Goal: Transaction & Acquisition: Download file/media

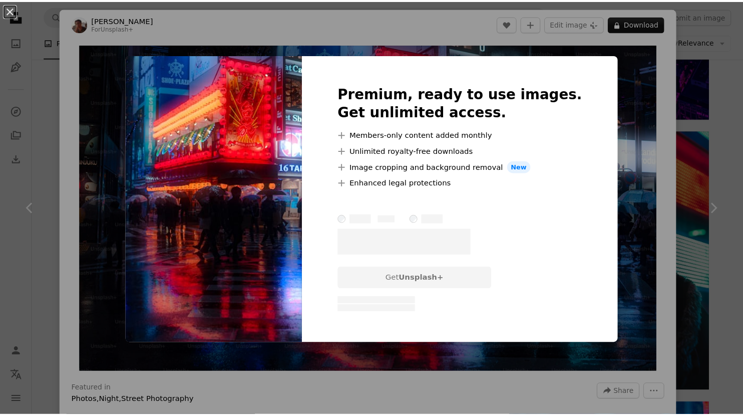
scroll to position [1002, 0]
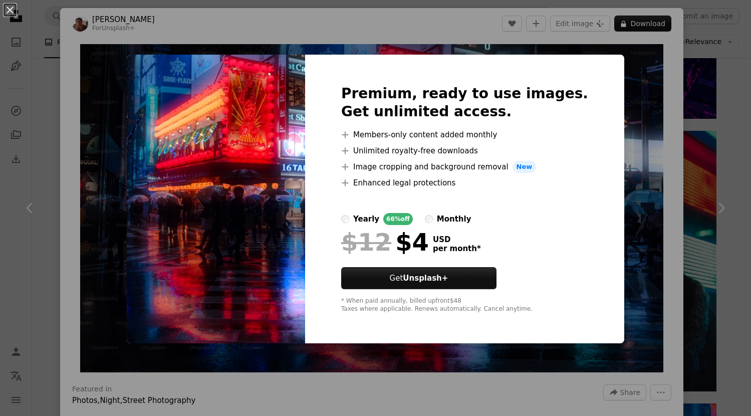
click at [529, 30] on div "An X shape Premium, ready to use images. Get unlimited access. A plus sign Memb…" at bounding box center [375, 208] width 751 height 416
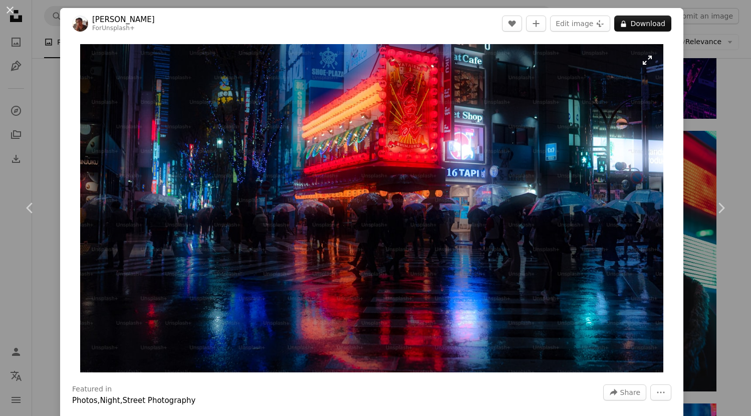
click at [437, 184] on img "Zoom in on this image" at bounding box center [371, 208] width 583 height 328
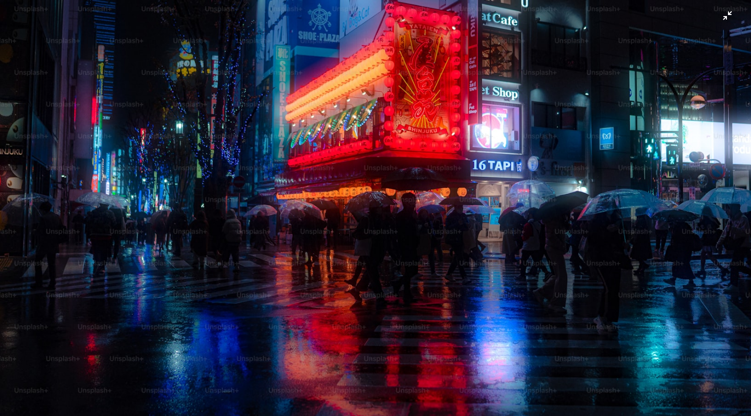
click at [721, 17] on img "Zoom out on this image" at bounding box center [375, 210] width 752 height 423
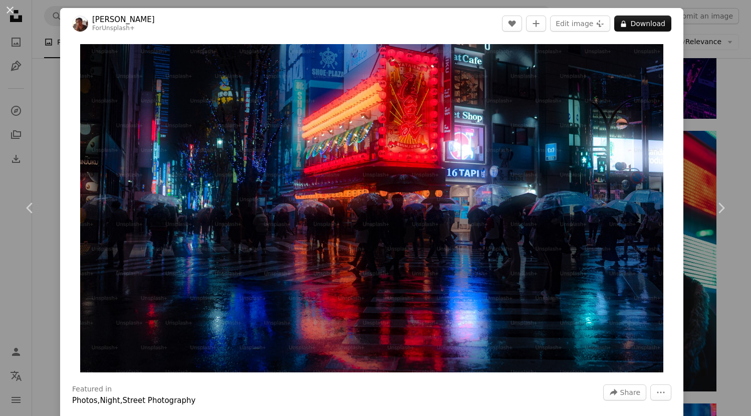
click at [687, 36] on div "An X shape Chevron left Chevron right [PERSON_NAME] For Unsplash+ A heart A plu…" at bounding box center [375, 208] width 751 height 416
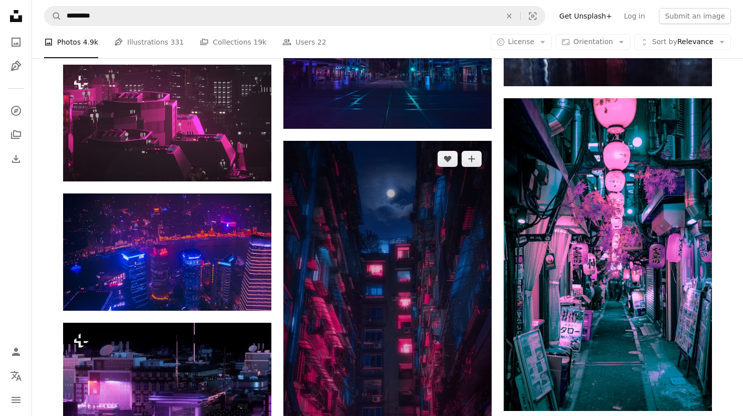
scroll to position [401, 0]
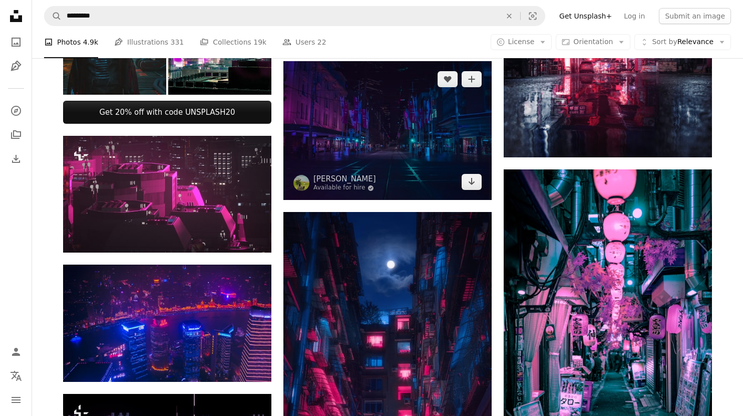
click at [343, 162] on img at bounding box center [387, 130] width 208 height 139
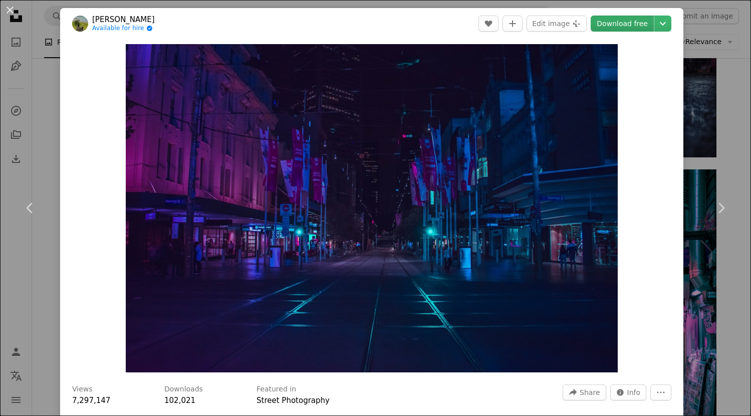
click at [620, 27] on link "Download free" at bounding box center [621, 24] width 63 height 16
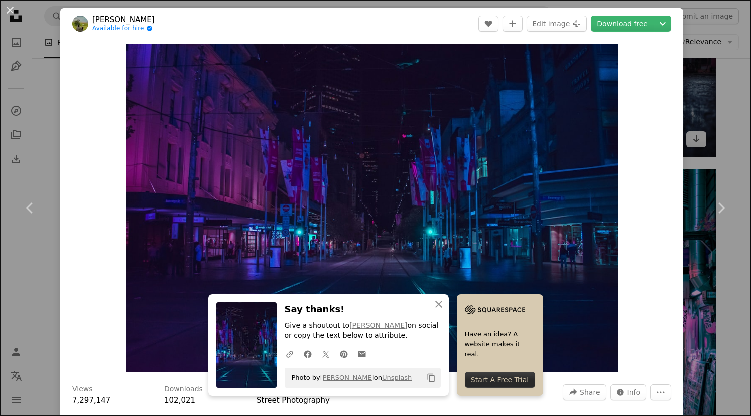
drag, startPoint x: 704, startPoint y: 50, endPoint x: 611, endPoint y: 73, distance: 95.5
click at [704, 50] on div "An X shape Chevron left Chevron right [PERSON_NAME] Available for hire A checkm…" at bounding box center [375, 208] width 751 height 416
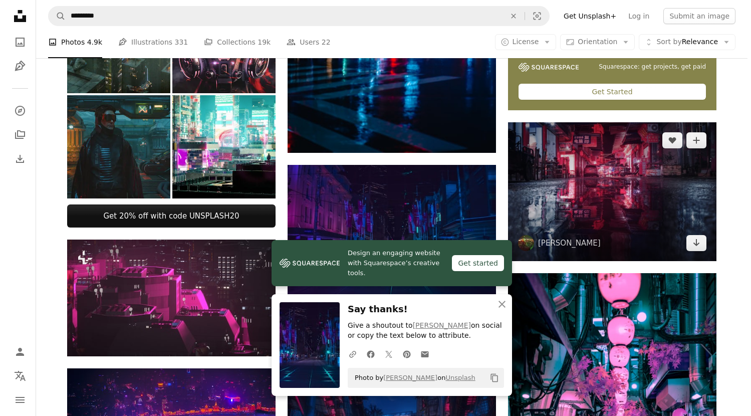
scroll to position [300, 0]
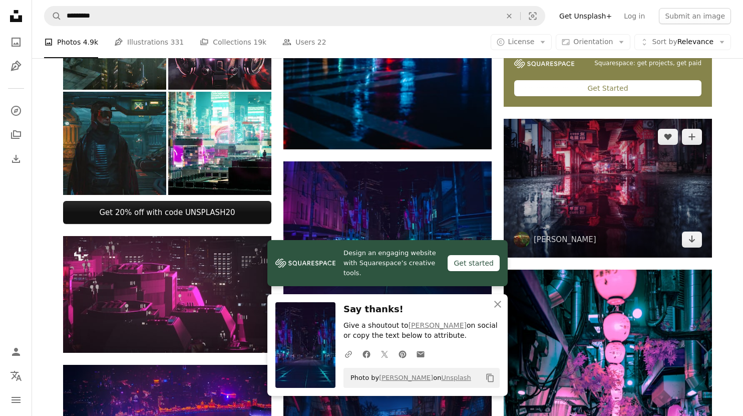
click at [613, 194] on img at bounding box center [608, 188] width 208 height 139
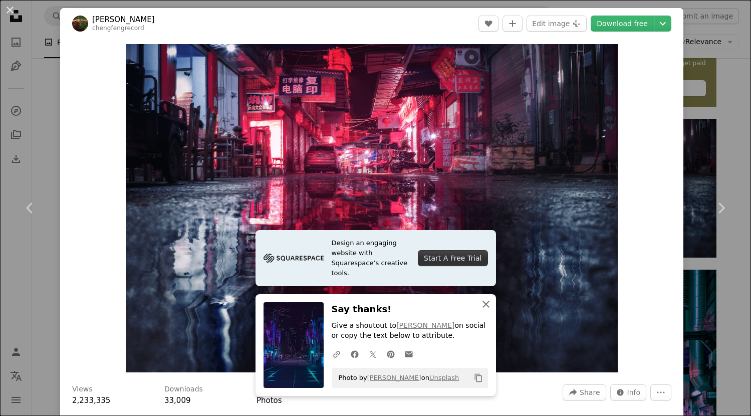
click at [486, 304] on icon "An X shape" at bounding box center [486, 304] width 12 height 12
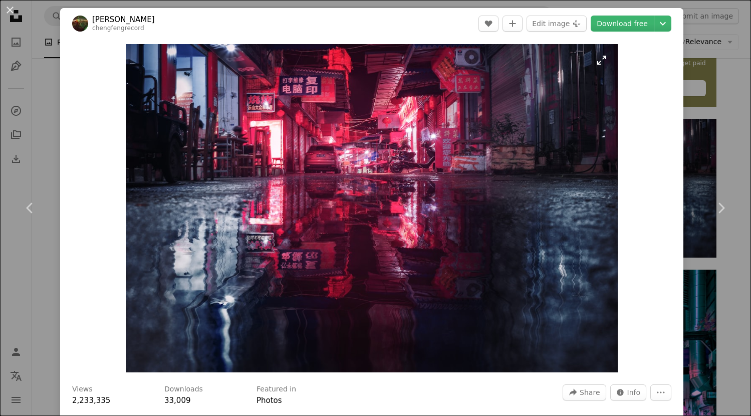
click at [598, 59] on img "Zoom in on this image" at bounding box center [372, 208] width 492 height 328
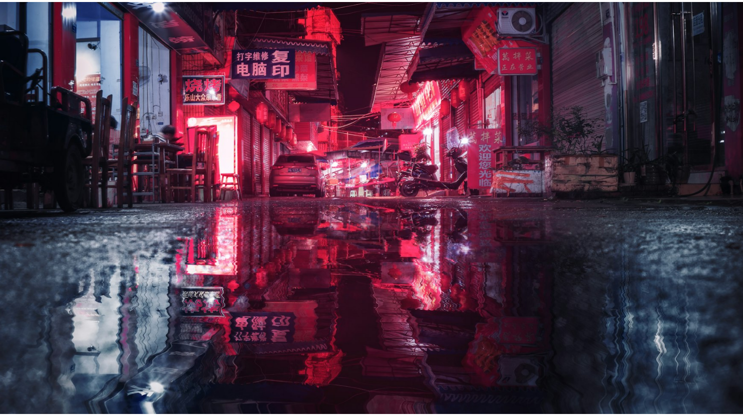
scroll to position [38, 0]
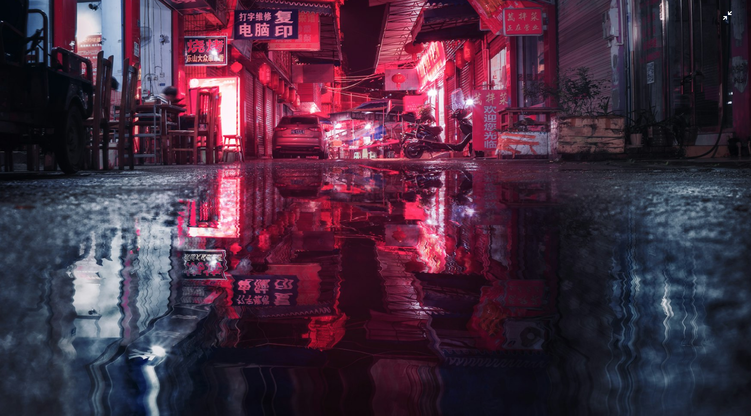
click at [425, 119] on img "Zoom out on this image" at bounding box center [375, 211] width 752 height 501
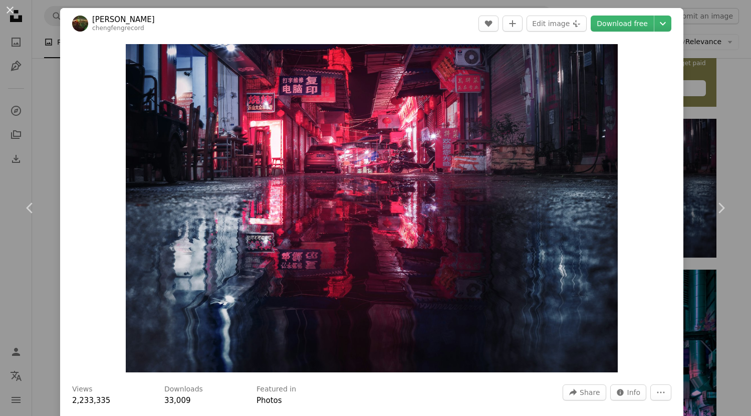
click at [675, 73] on div "Zoom in" at bounding box center [371, 208] width 623 height 338
click at [686, 72] on div "An X shape Chevron left Chevron right [PERSON_NAME] chengfengrecord A heart A p…" at bounding box center [375, 208] width 751 height 416
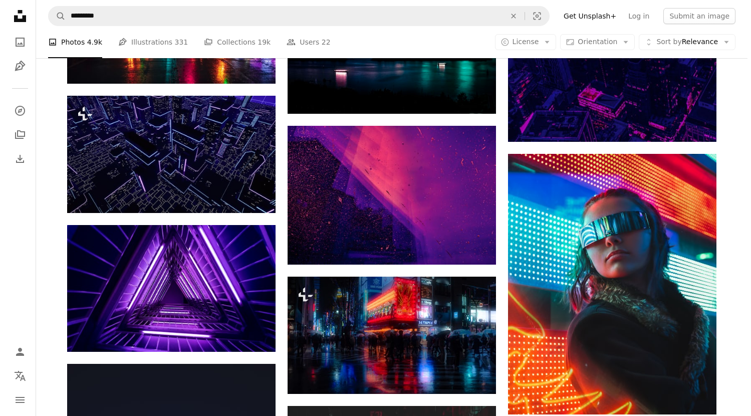
scroll to position [1002, 0]
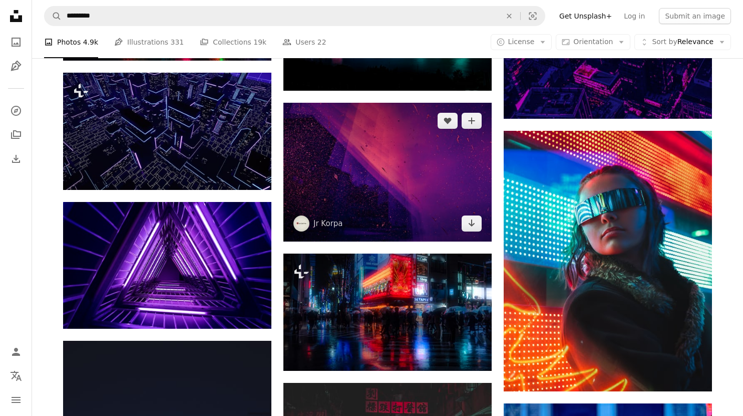
click at [411, 156] on img at bounding box center [387, 172] width 208 height 139
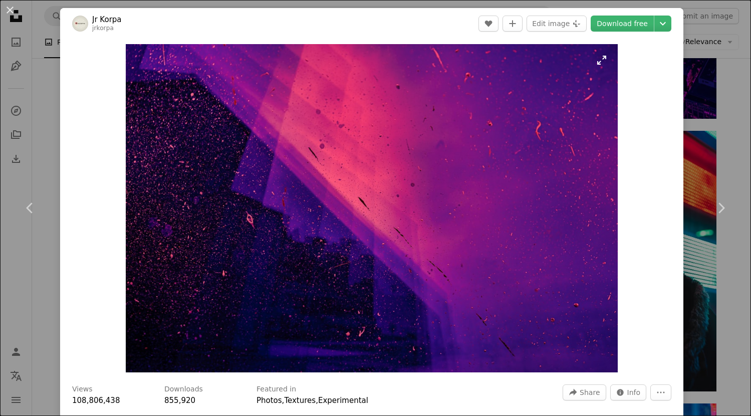
click at [599, 61] on img "Zoom in on this image" at bounding box center [372, 208] width 492 height 328
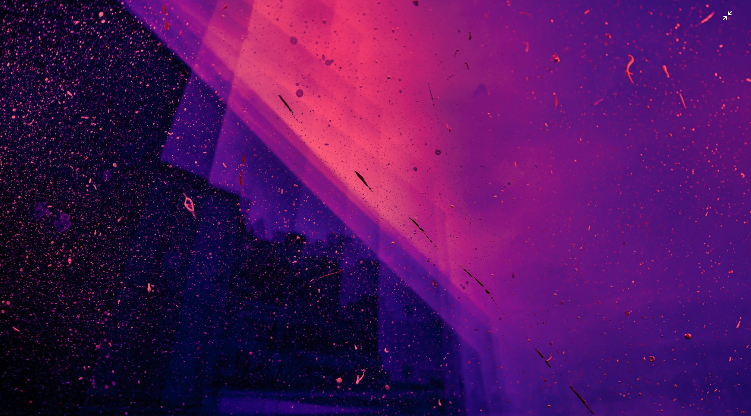
scroll to position [74, 0]
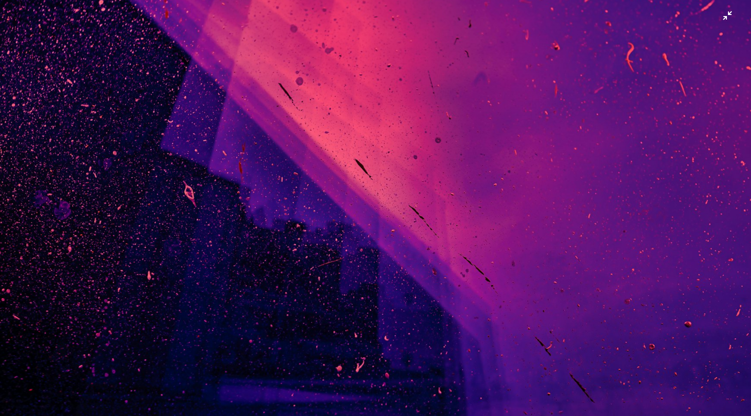
click at [222, 244] on img "Zoom out on this image" at bounding box center [375, 175] width 752 height 501
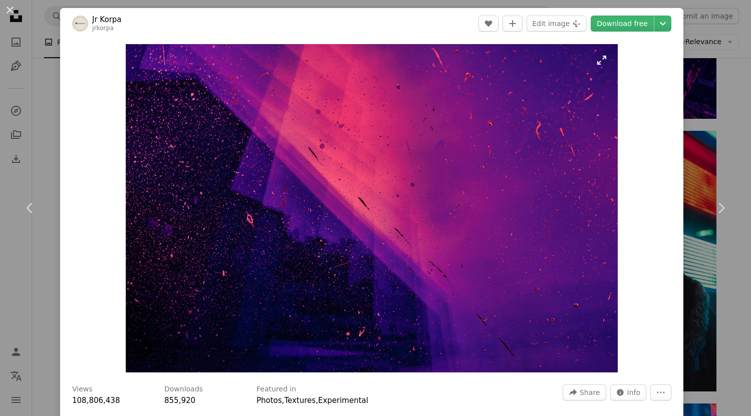
click at [601, 60] on img "Zoom in on this image" at bounding box center [372, 208] width 492 height 328
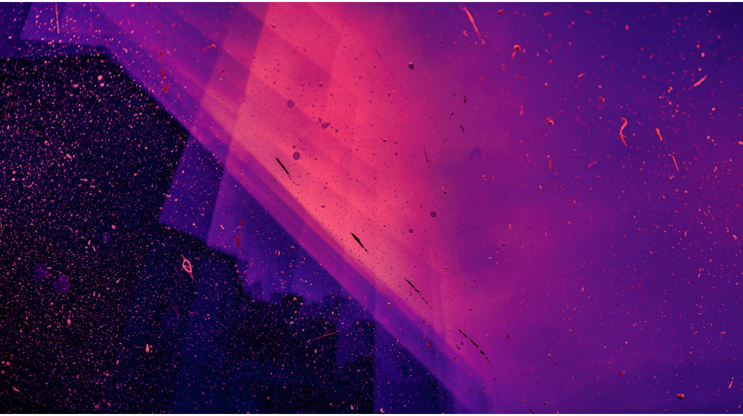
scroll to position [38, 0]
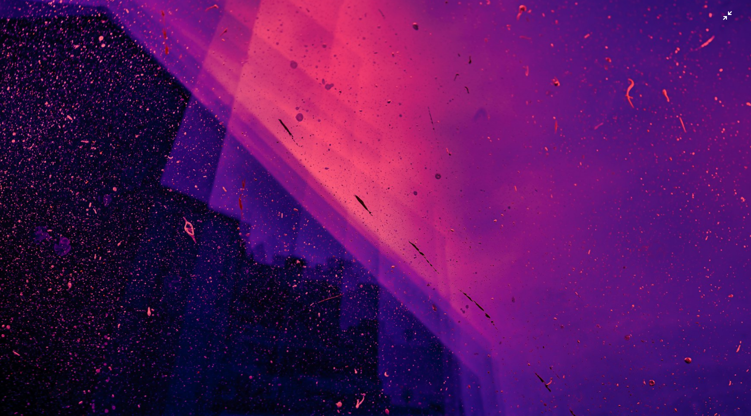
click at [726, 21] on img "Zoom out on this image" at bounding box center [375, 211] width 752 height 501
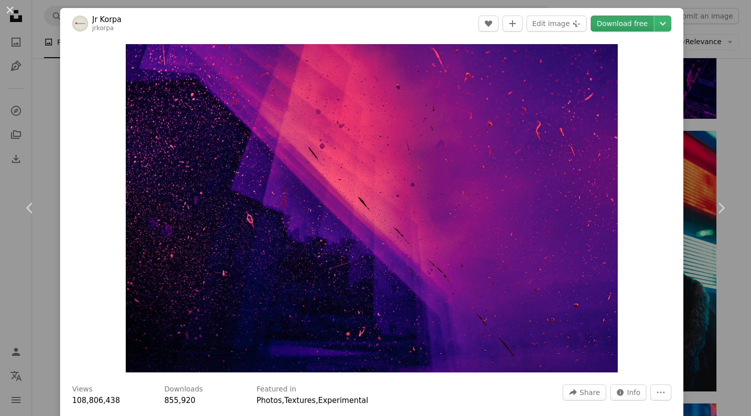
click at [617, 26] on link "Download free" at bounding box center [621, 24] width 63 height 16
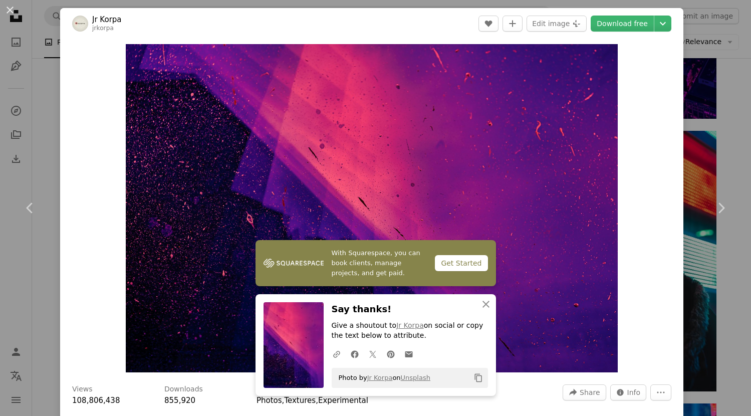
click at [692, 36] on div "An X shape Chevron left Chevron right Jr Korpa jrkorpa A heart A plus sign Edit…" at bounding box center [375, 208] width 751 height 416
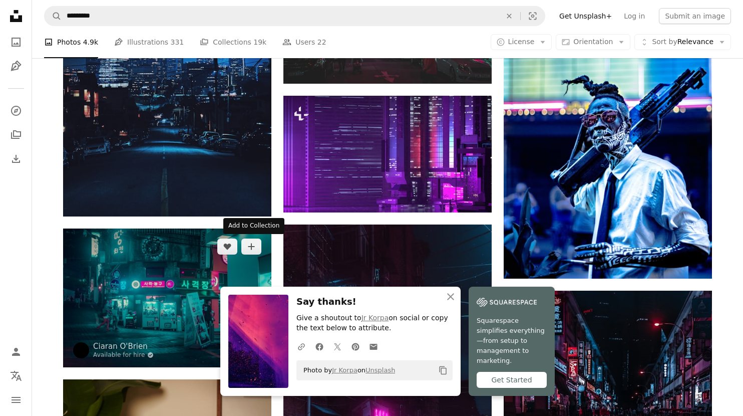
scroll to position [1402, 0]
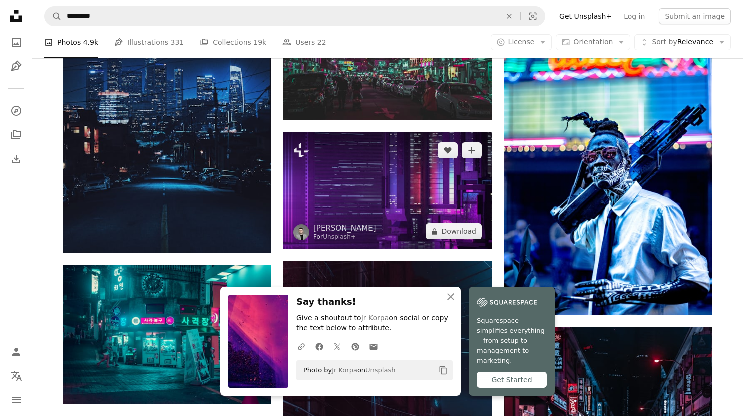
click at [382, 173] on img at bounding box center [387, 190] width 208 height 117
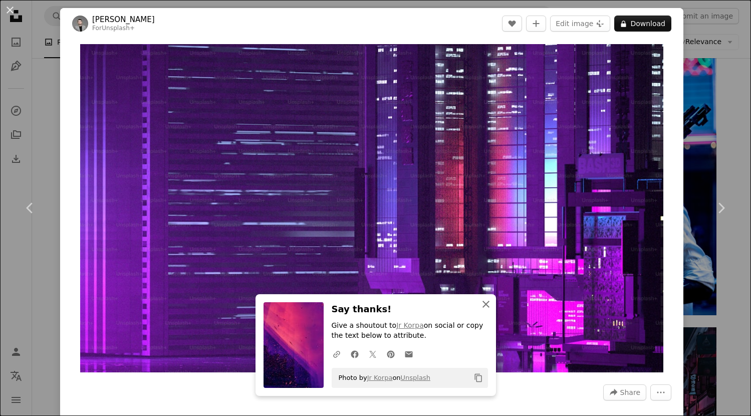
click at [485, 300] on icon "An X shape" at bounding box center [486, 304] width 12 height 12
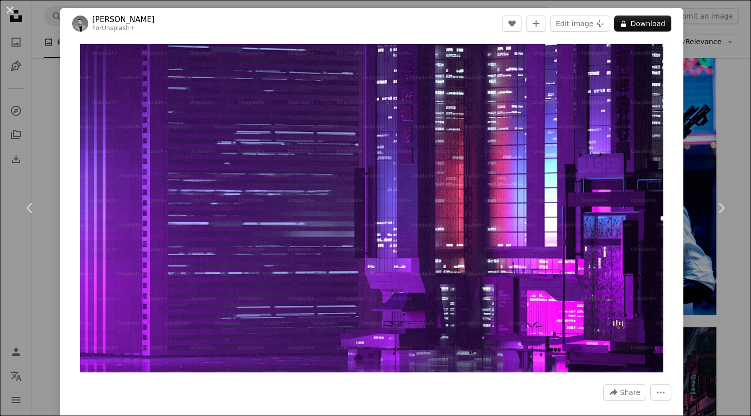
click at [689, 31] on div "An X shape Chevron left Chevron right [PERSON_NAME] For Unsplash+ A heart A plu…" at bounding box center [375, 208] width 751 height 416
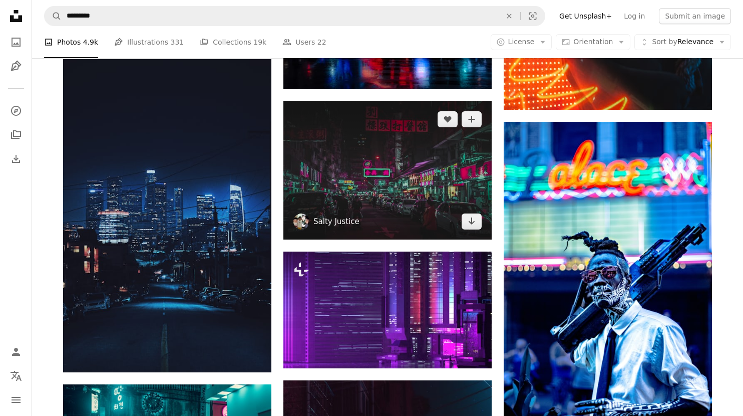
scroll to position [1302, 0]
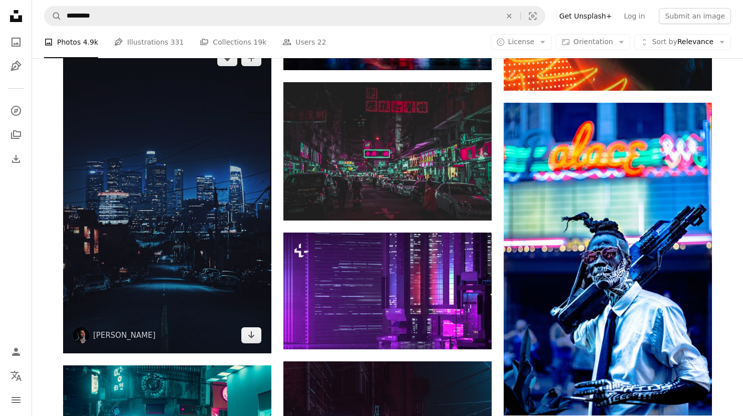
click at [158, 206] on img at bounding box center [167, 196] width 208 height 313
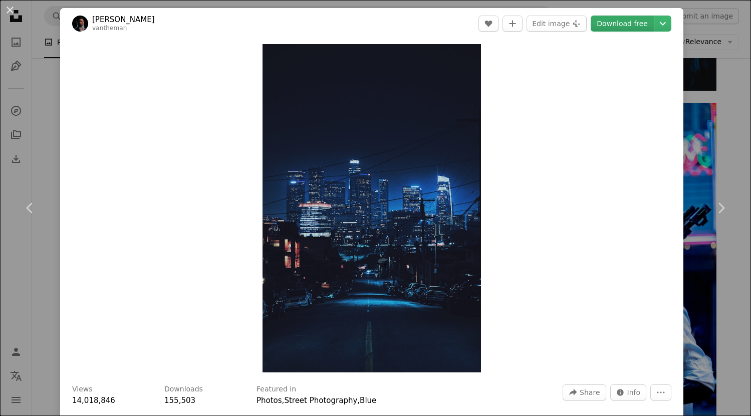
click at [621, 23] on link "Download free" at bounding box center [621, 24] width 63 height 16
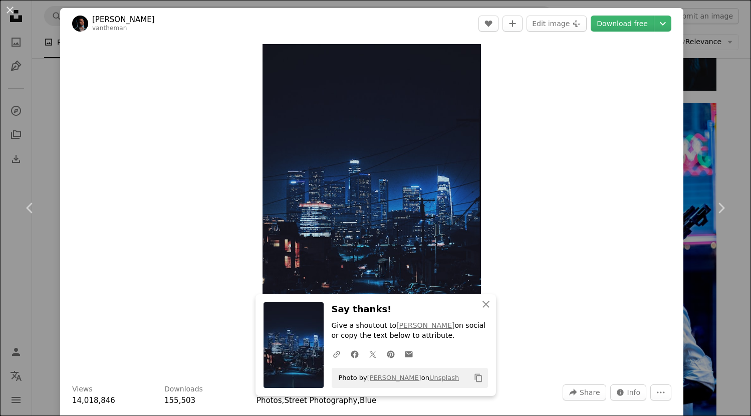
click at [688, 31] on div "An X shape Chevron left Chevron right [PERSON_NAME] A heart A plus sign Edit im…" at bounding box center [375, 208] width 751 height 416
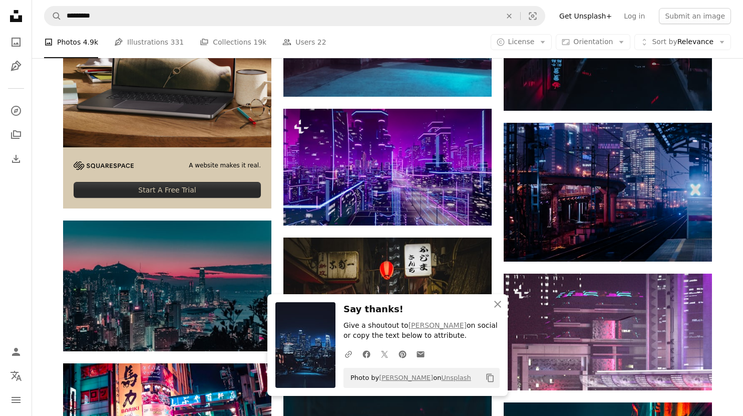
scroll to position [1903, 0]
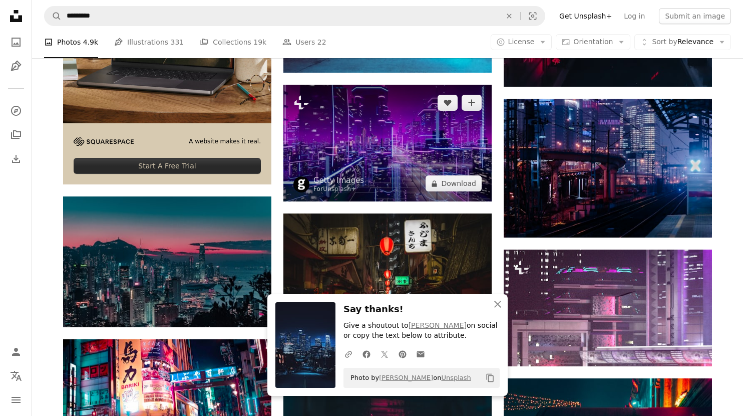
click at [388, 159] on img at bounding box center [387, 143] width 208 height 117
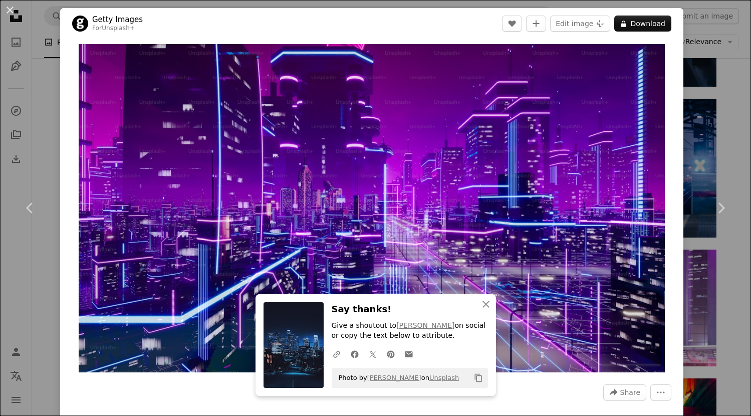
click at [733, 34] on div "An X shape Chevron left Chevron right Getty Images For Unsplash+ A heart A plus…" at bounding box center [375, 208] width 751 height 416
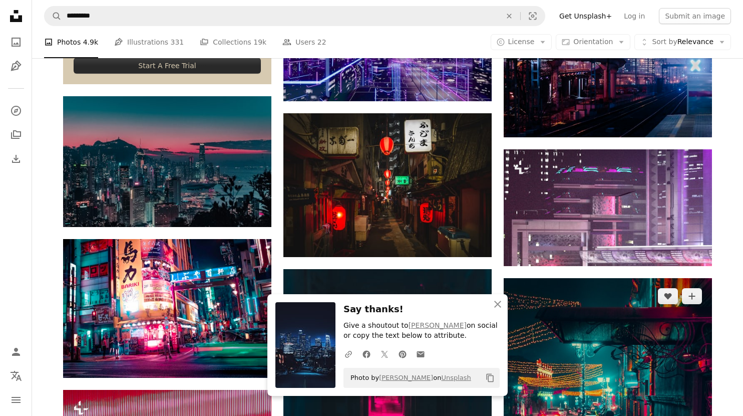
scroll to position [2204, 0]
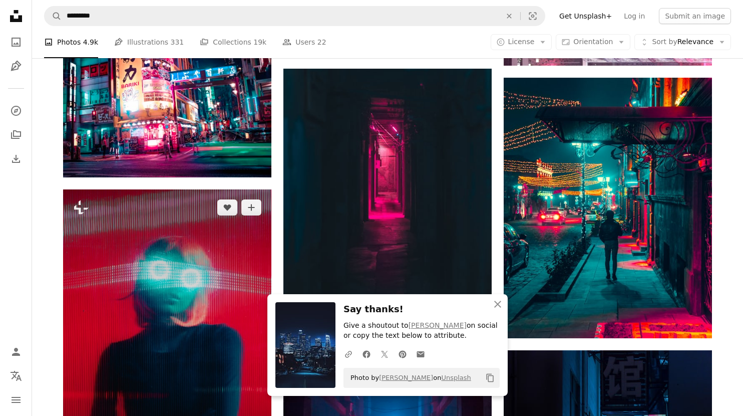
click at [115, 289] on img at bounding box center [167, 345] width 208 height 313
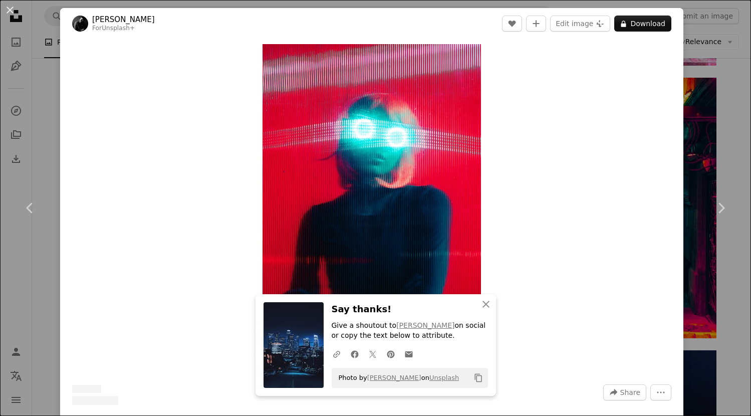
click at [703, 36] on div "An X shape Chevron left Chevron right [PERSON_NAME] For Unsplash+ A heart A plu…" at bounding box center [375, 208] width 751 height 416
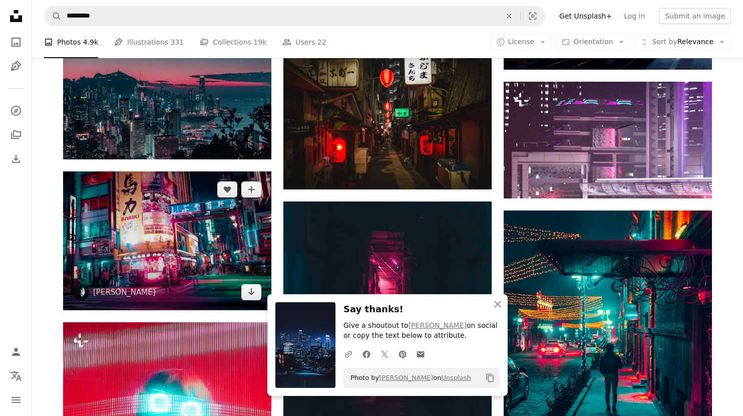
scroll to position [2103, 0]
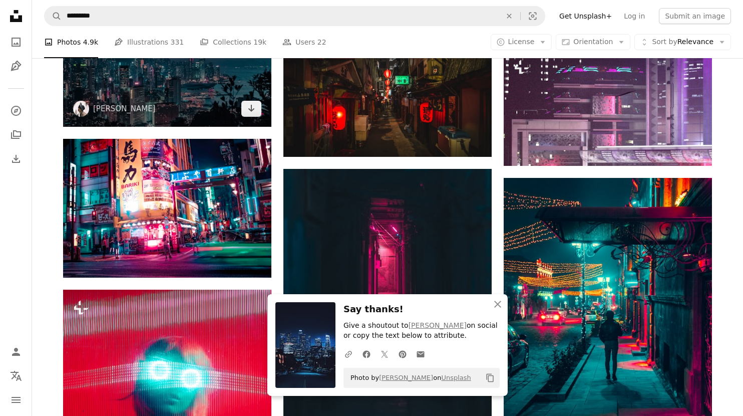
click at [187, 112] on img at bounding box center [167, 61] width 208 height 130
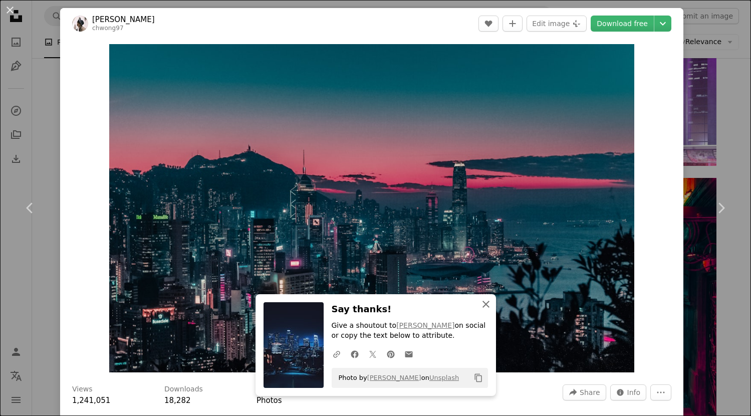
click at [483, 305] on icon "button" at bounding box center [485, 303] width 7 height 7
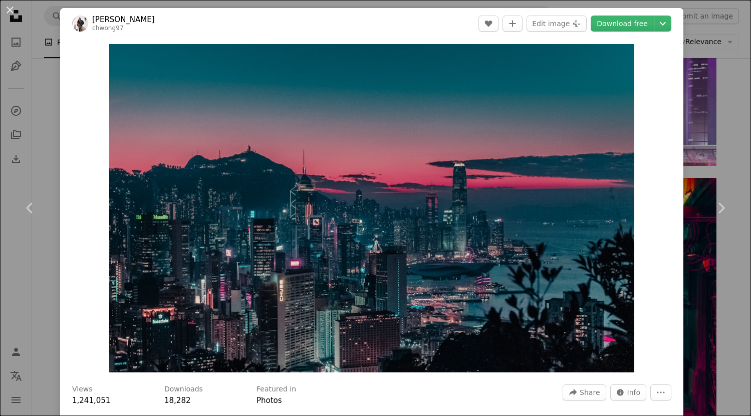
click at [696, 31] on div "An X shape Chevron left Chevron right [PERSON_NAME] chwong97 A heart A plus sig…" at bounding box center [375, 208] width 751 height 416
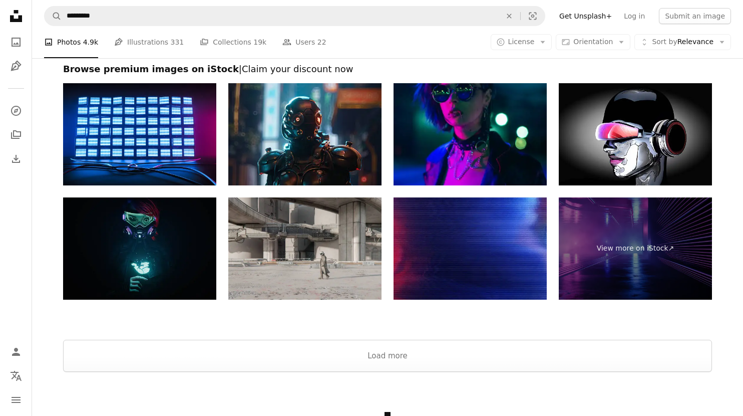
scroll to position [3305, 0]
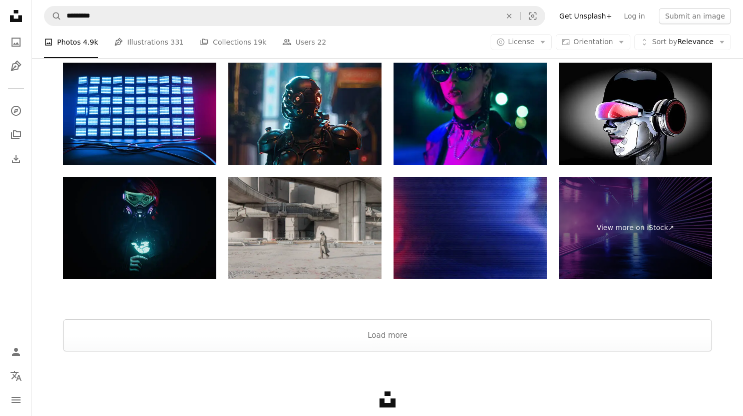
click at [165, 207] on img at bounding box center [139, 228] width 153 height 102
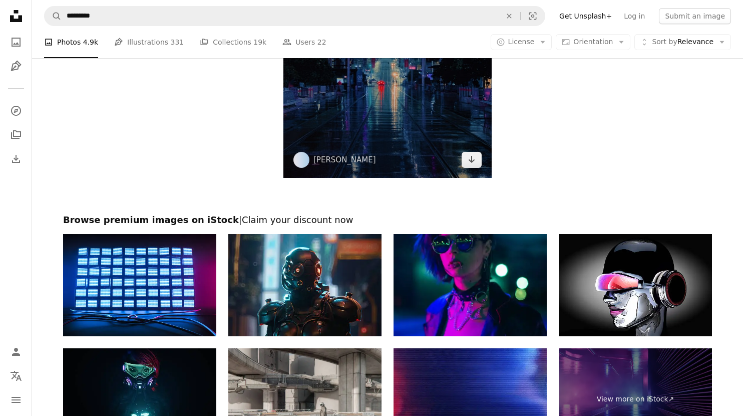
scroll to position [3205, 0]
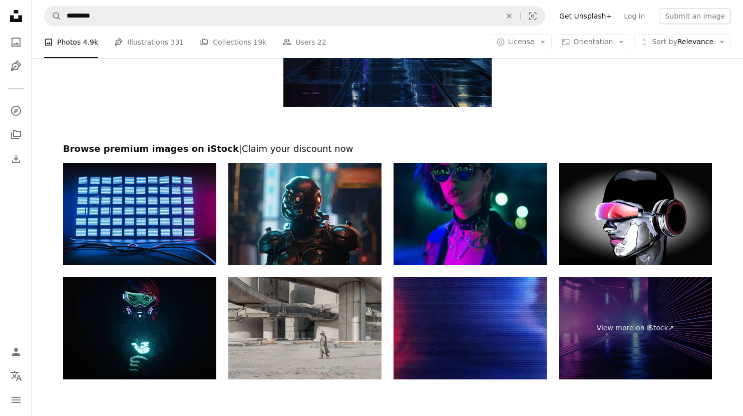
click at [141, 228] on img at bounding box center [139, 214] width 153 height 102
